Goal: Task Accomplishment & Management: Use online tool/utility

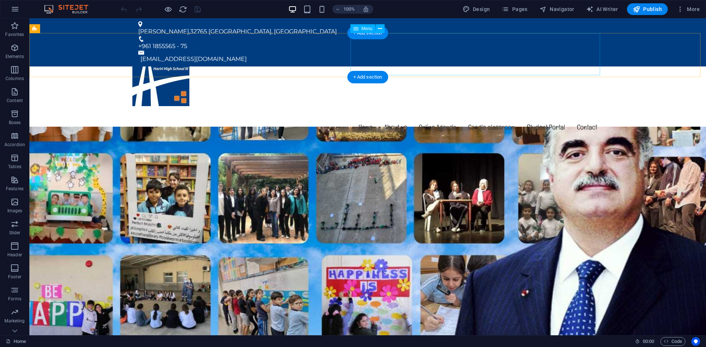
click at [534, 106] on nav "Home About us Online Agenda Google classroom Student Portal Contact" at bounding box center [367, 127] width 471 height 42
select select
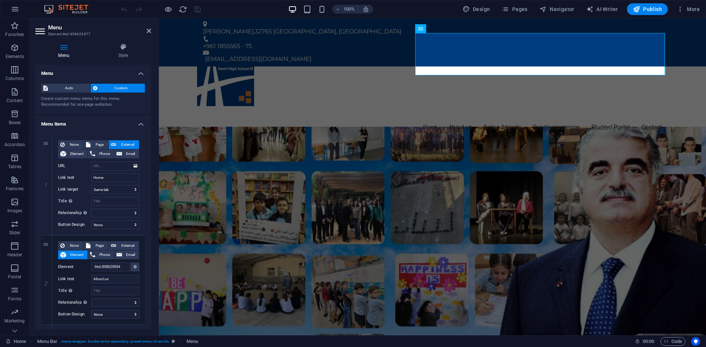
drag, startPoint x: 129, startPoint y: 169, endPoint x: 149, endPoint y: 161, distance: 21.6
click at [149, 161] on div "Menu Style Menu Auto Custom Create custom menu items for this menu. Recommended…" at bounding box center [93, 187] width 128 height 298
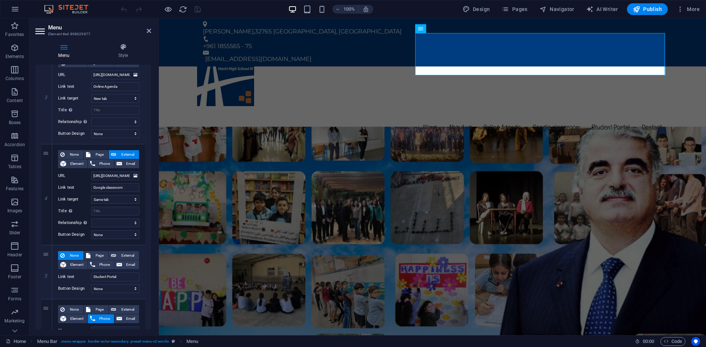
scroll to position [283, 0]
click at [114, 256] on icon at bounding box center [113, 255] width 5 height 9
select select
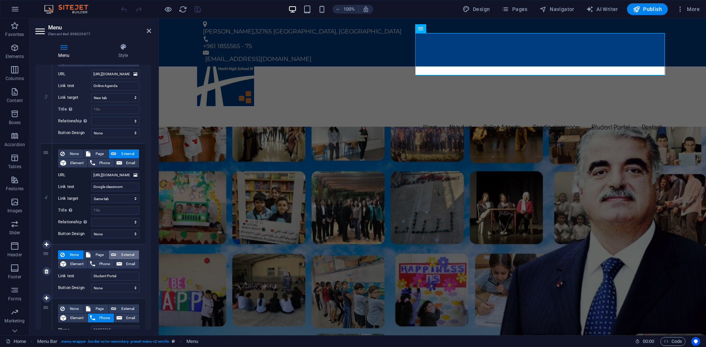
select select
select select "blank"
select select
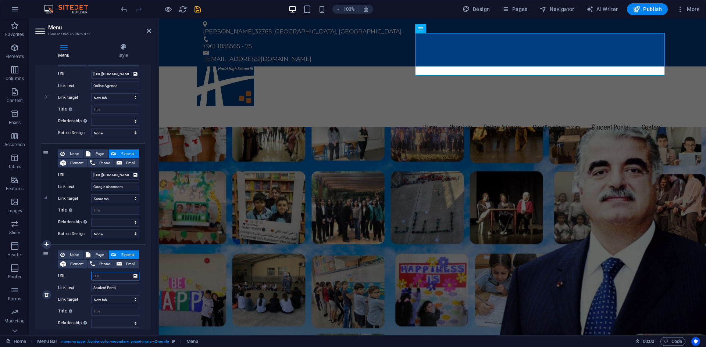
paste input "[URL][DOMAIN_NAME]"
type input "[URL][DOMAIN_NAME]"
select select
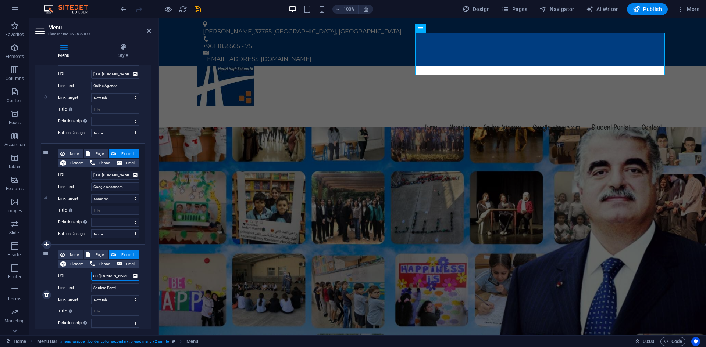
select select
type input "[URL][DOMAIN_NAME]"
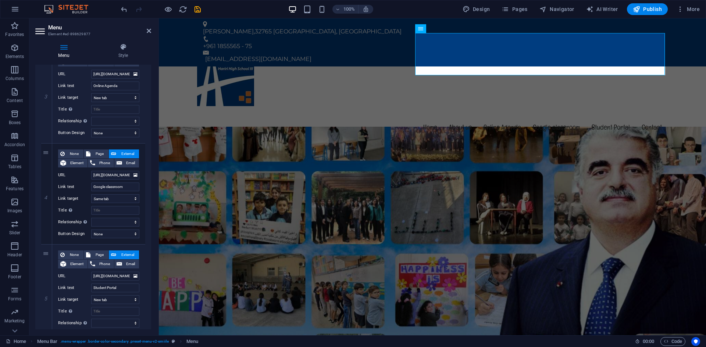
drag, startPoint x: 151, startPoint y: 267, endPoint x: 148, endPoint y: 285, distance: 18.6
click at [148, 285] on div "Menu Style Menu Auto Custom Create custom menu items for this menu. Recommended…" at bounding box center [93, 187] width 128 height 298
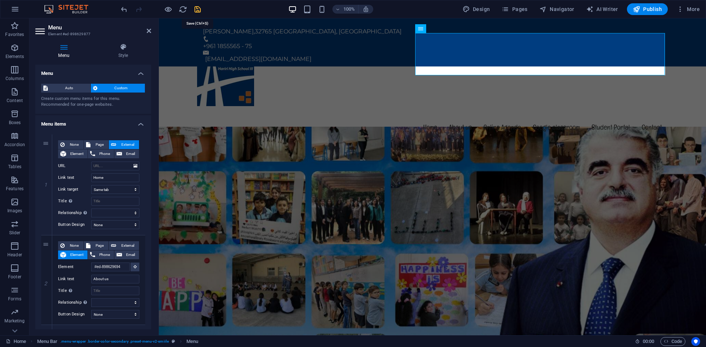
click at [199, 13] on icon "save" at bounding box center [197, 9] width 8 height 8
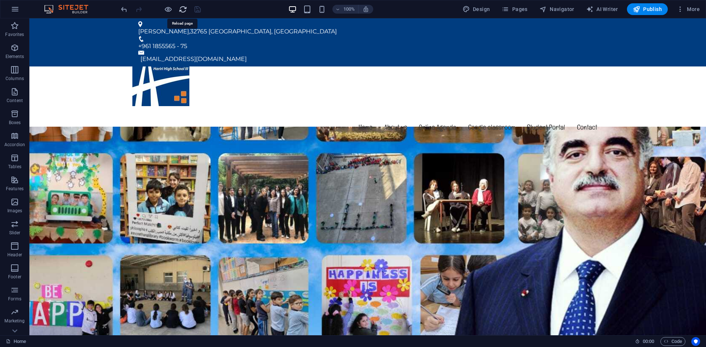
click at [183, 9] on icon "reload" at bounding box center [183, 9] width 8 height 8
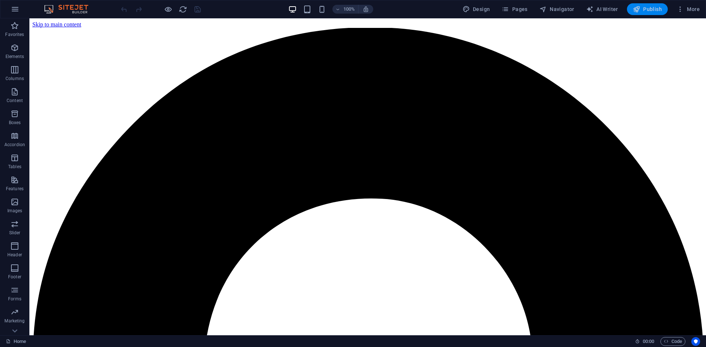
click at [635, 10] on icon "button" at bounding box center [636, 9] width 7 height 7
